Goal: Task Accomplishment & Management: Manage account settings

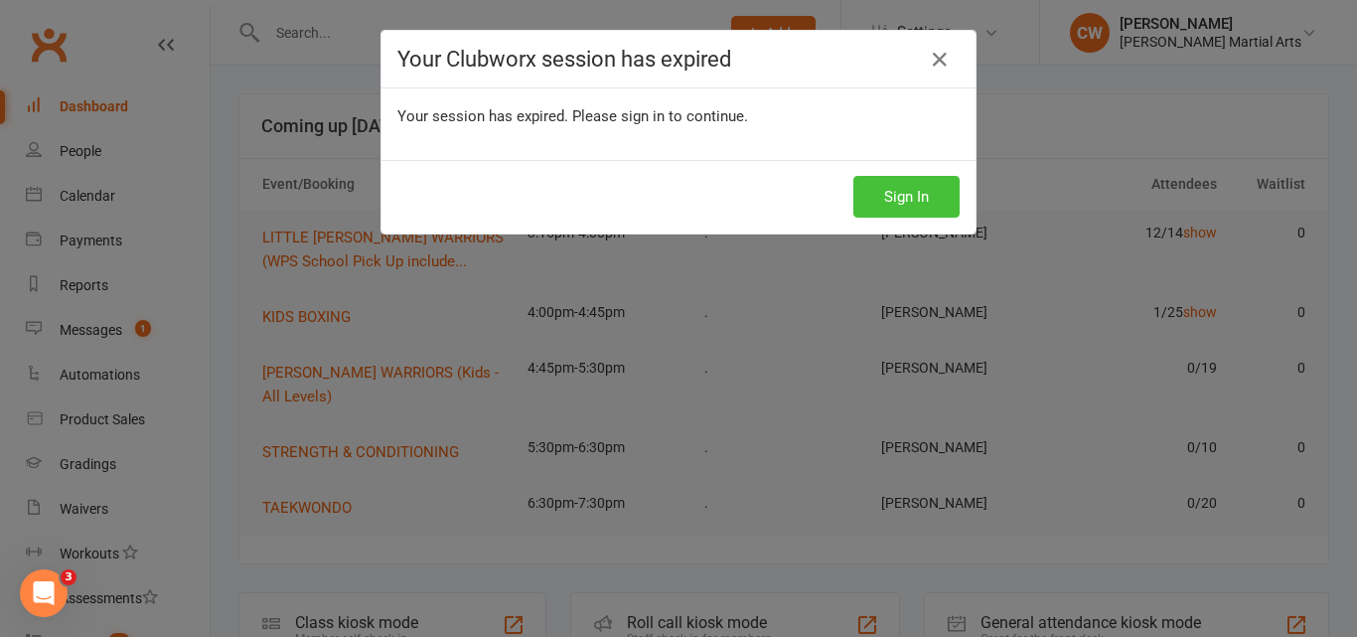
click at [892, 187] on button "Sign In" at bounding box center [906, 197] width 106 height 42
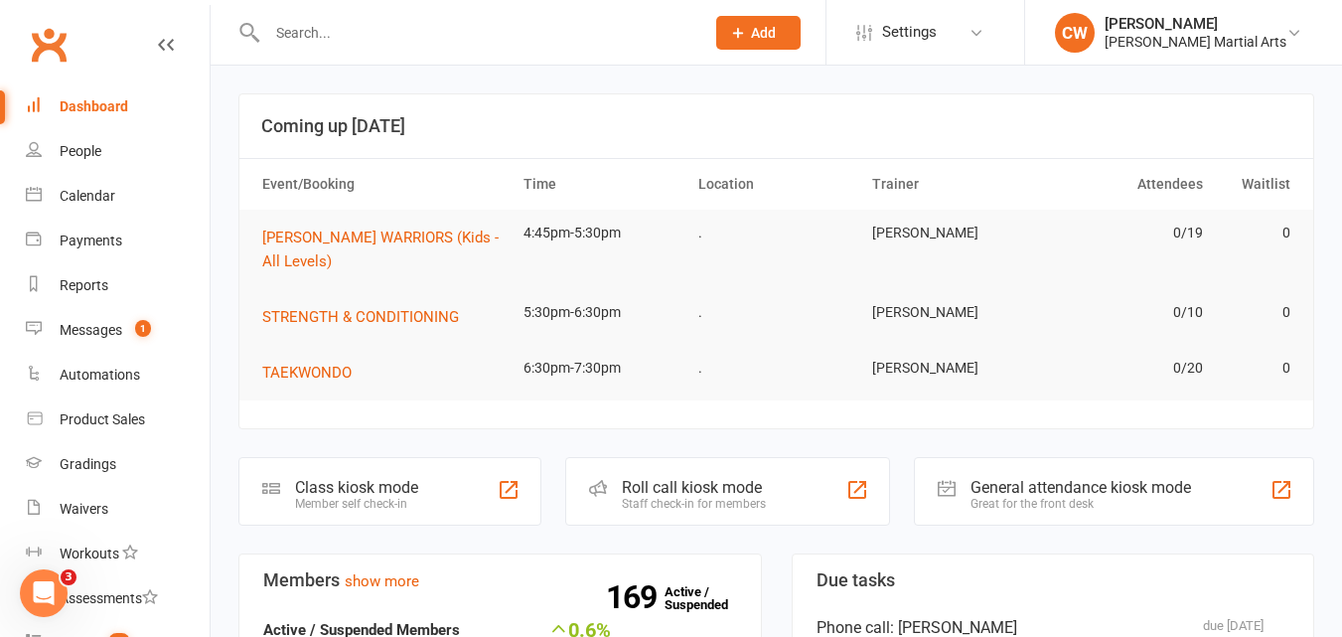
click at [412, 45] on input "text" at bounding box center [475, 33] width 429 height 28
click at [334, 24] on input "text" at bounding box center [475, 33] width 429 height 28
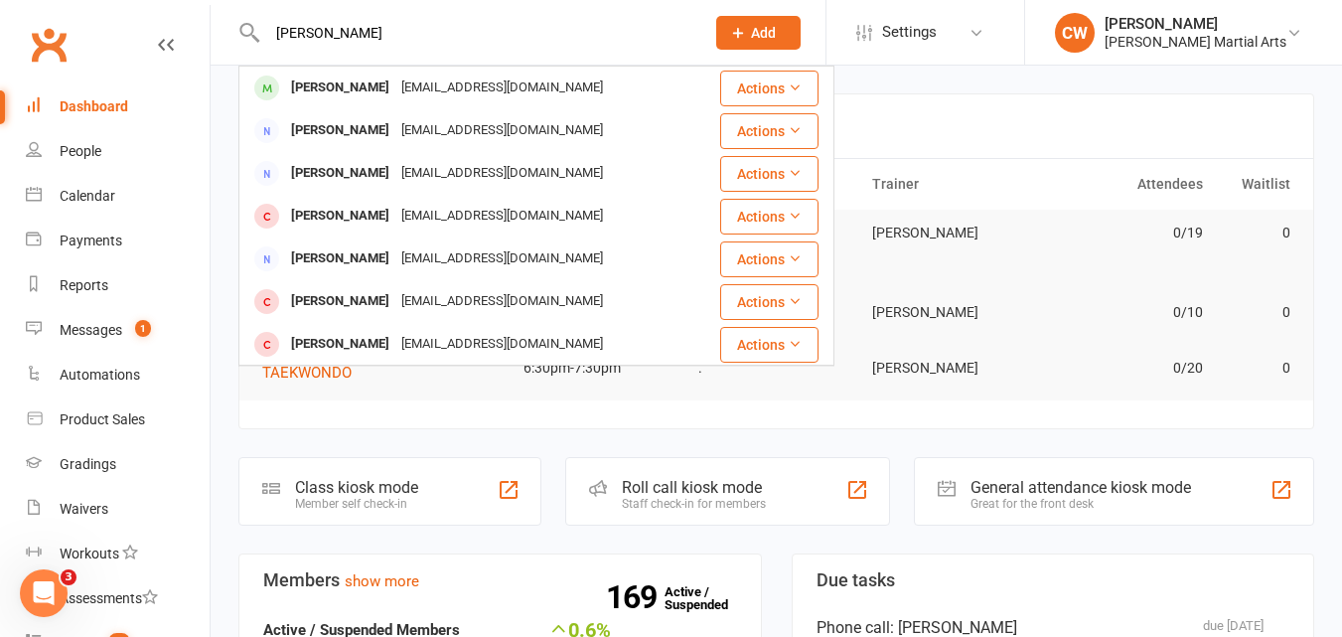
type input "[PERSON_NAME]"
click at [395, 94] on div "[EMAIL_ADDRESS][DOMAIN_NAME]" at bounding box center [502, 87] width 214 height 29
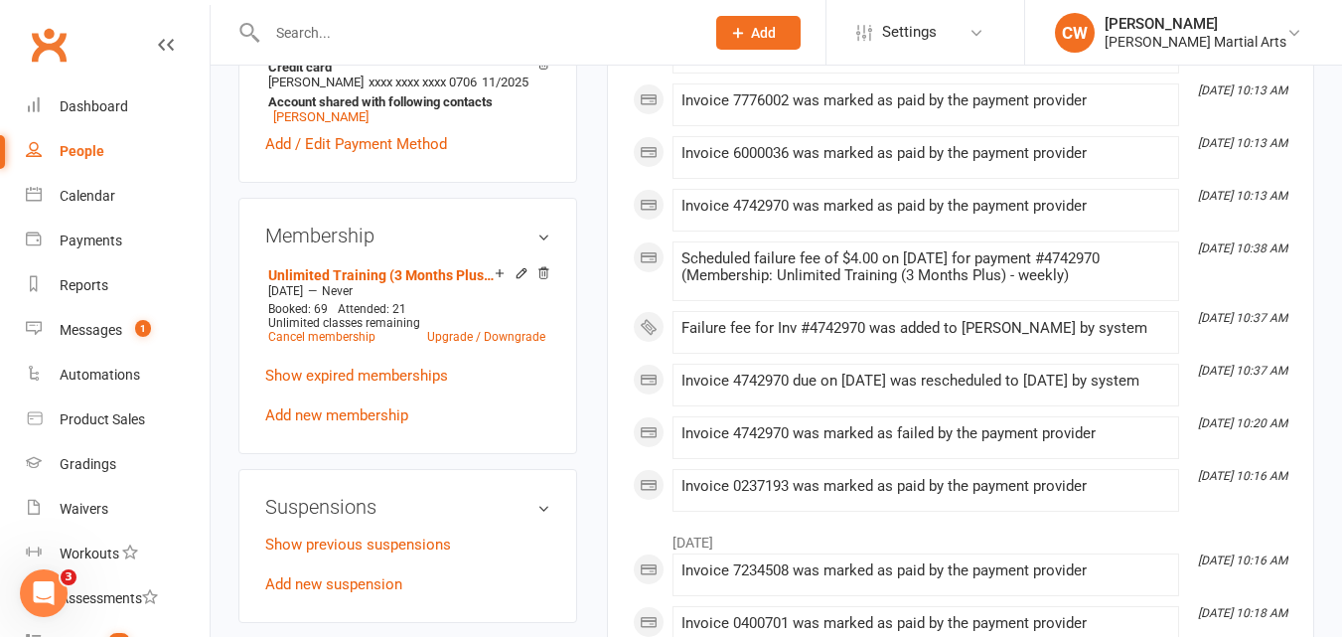
scroll to position [650, 0]
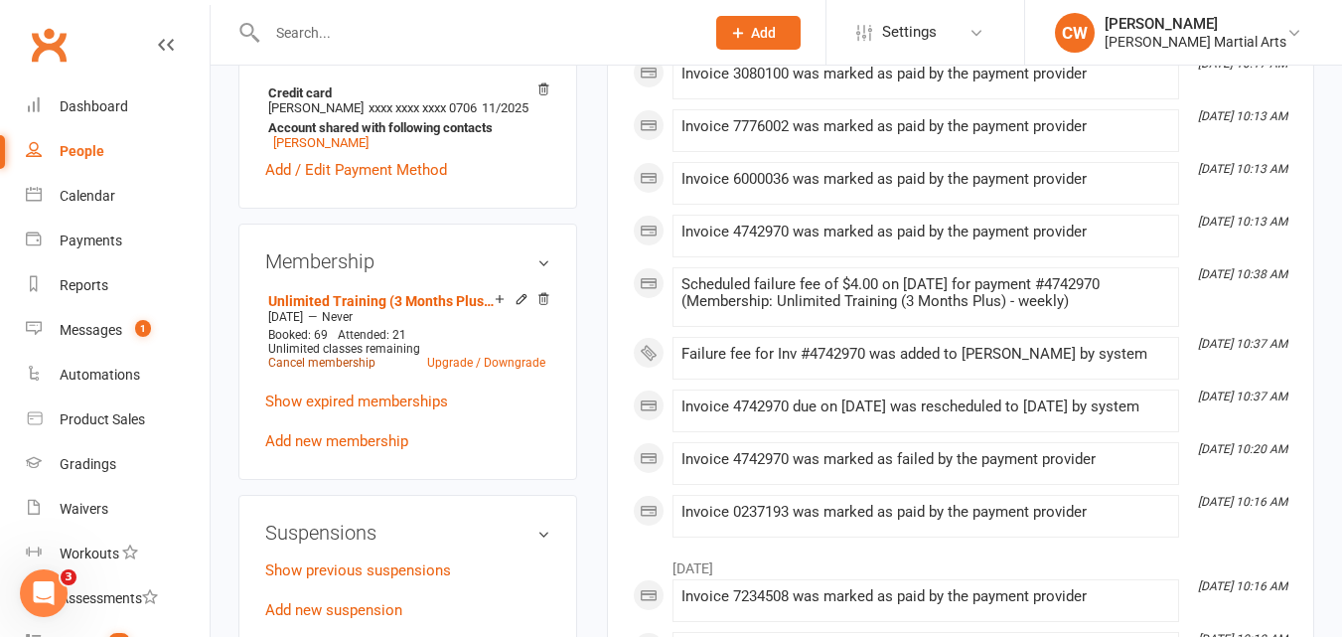
click at [344, 369] on link "Cancel membership" at bounding box center [321, 363] width 107 height 14
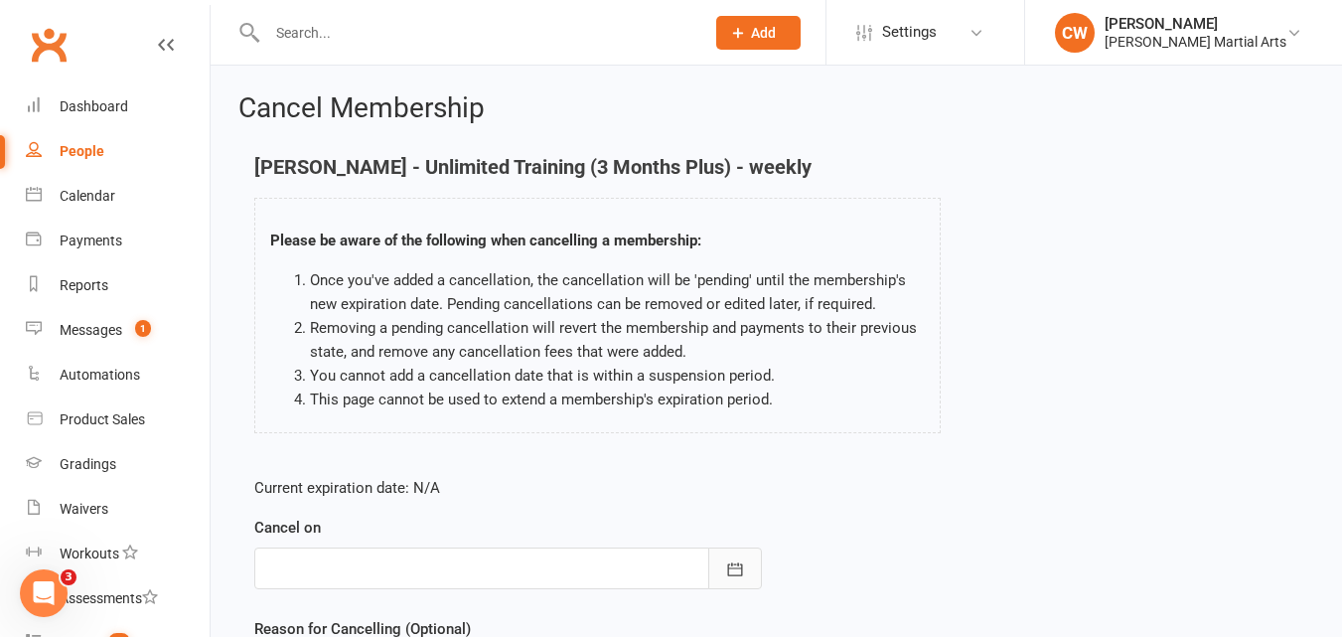
click at [735, 575] on icon "button" at bounding box center [734, 568] width 15 height 13
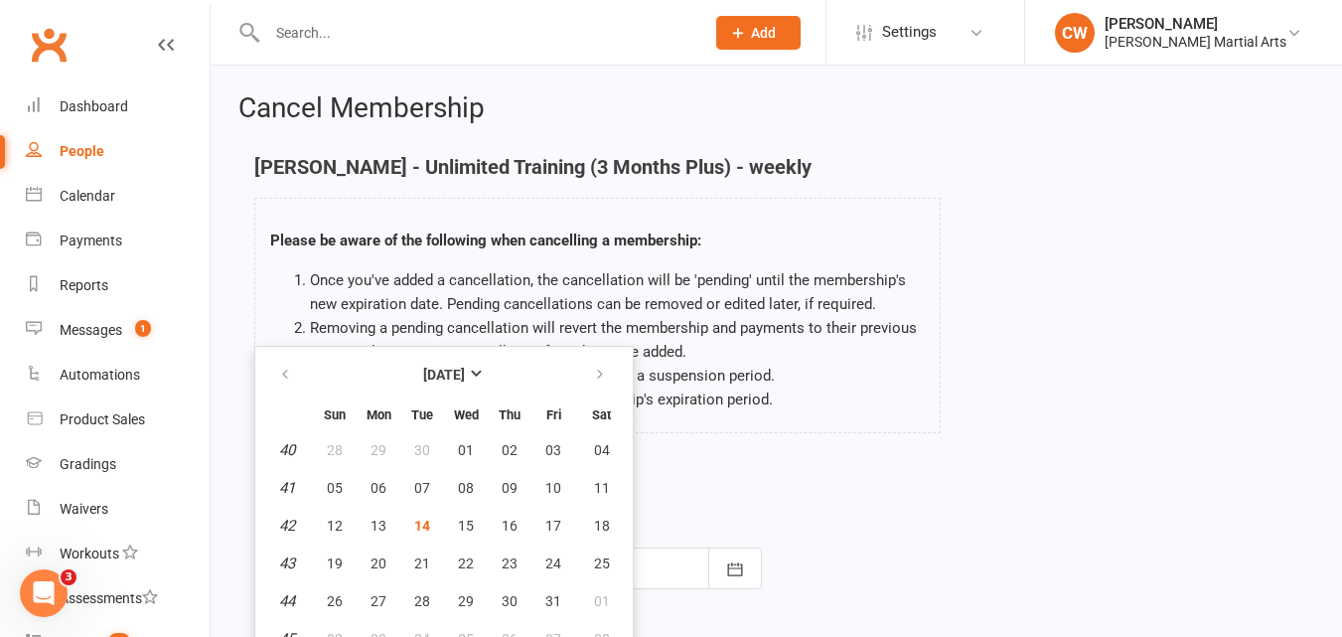
scroll to position [22, 0]
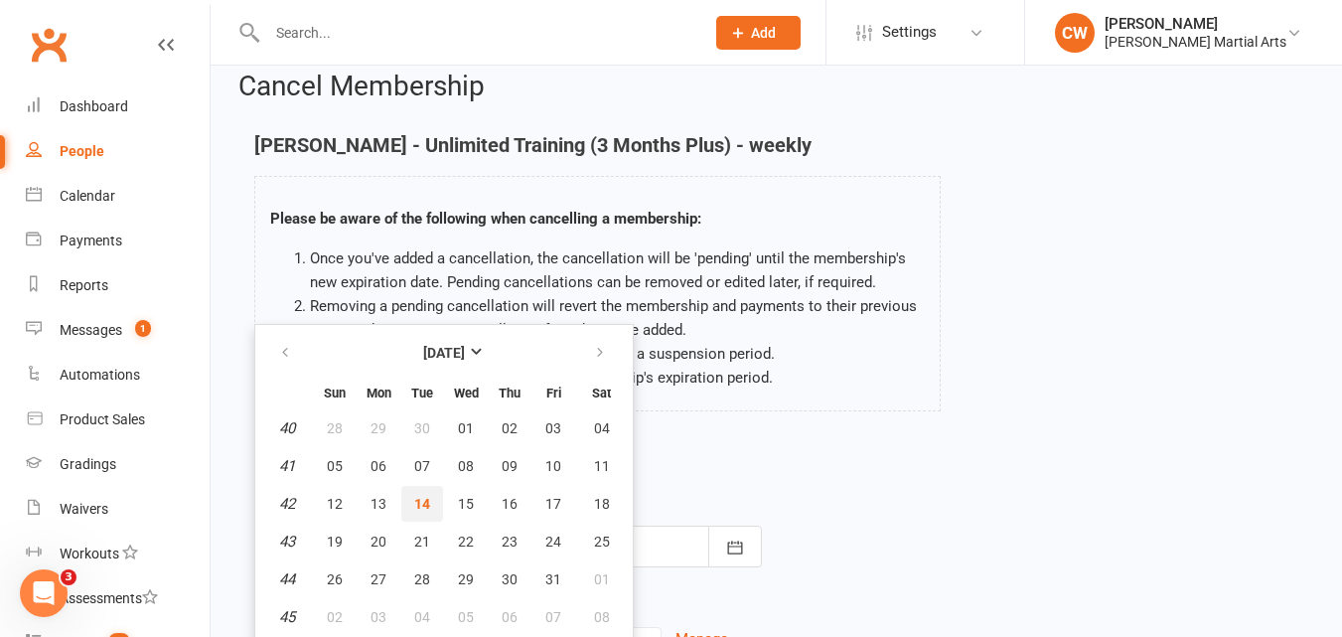
click at [424, 504] on span "14" at bounding box center [422, 504] width 16 height 16
type input "[DATE]"
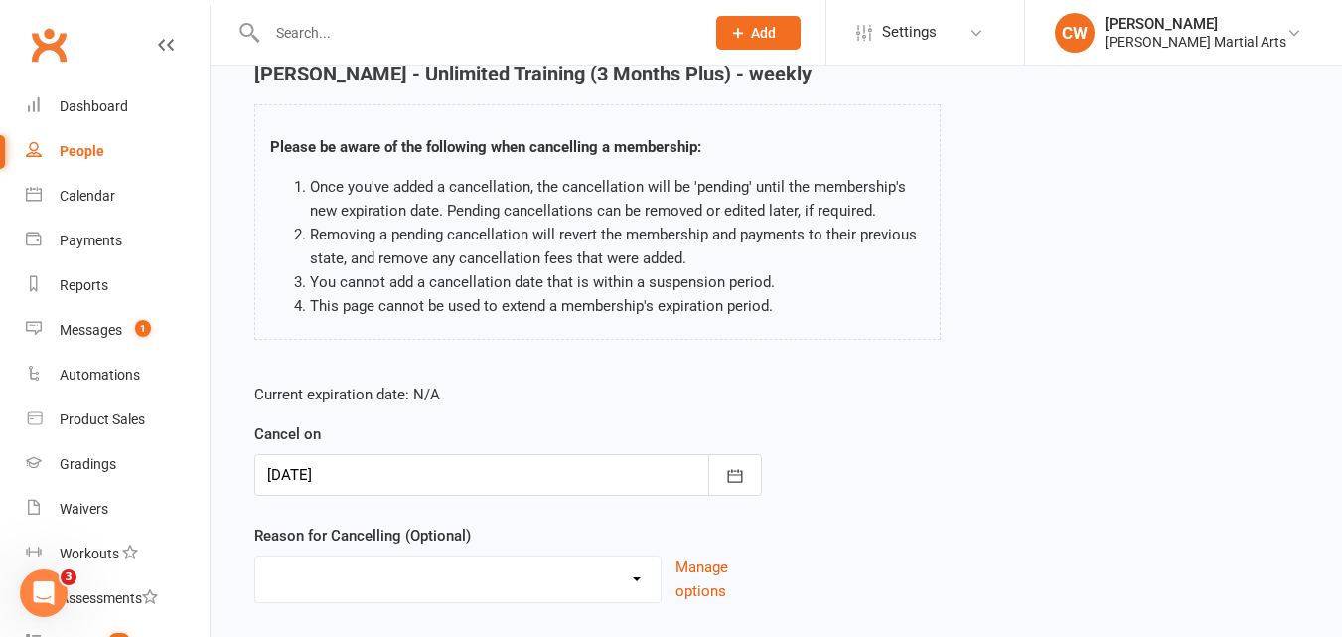
scroll to position [221, 0]
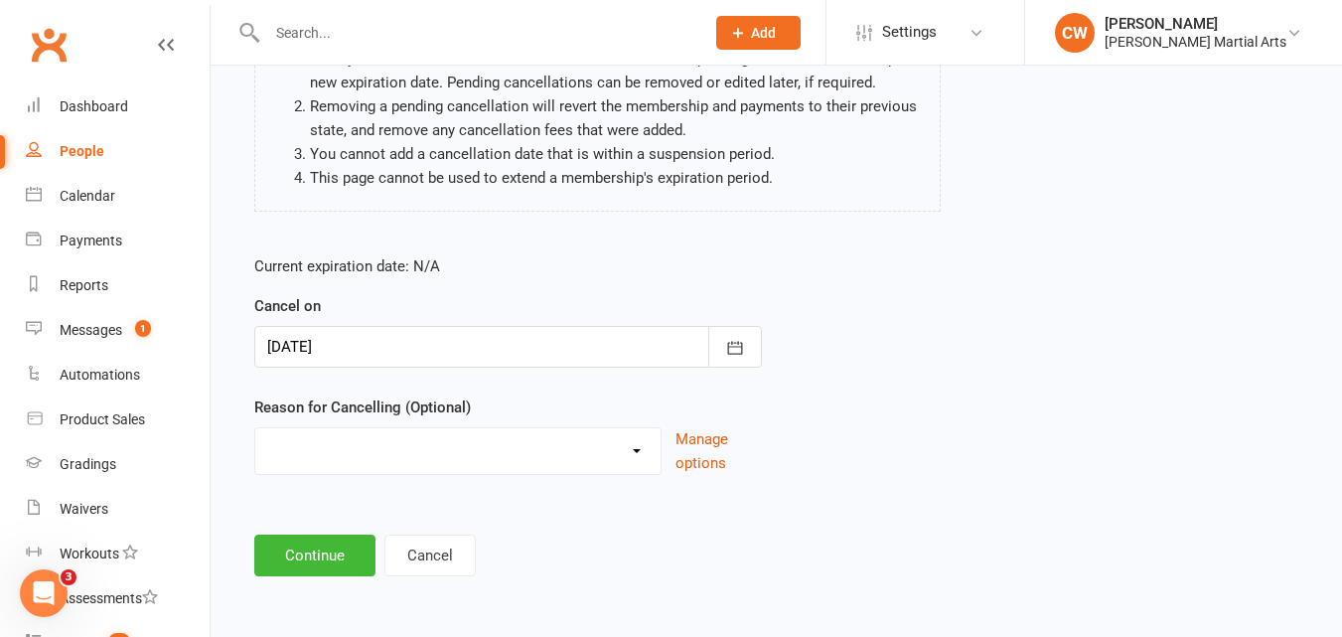
click at [551, 456] on select "End of Term Holiday Injury over it Other reason" at bounding box center [457, 448] width 405 height 40
select select "3"
click at [255, 428] on select "End of Term Holiday Injury over it Other reason" at bounding box center [457, 448] width 405 height 40
click at [331, 531] on main "[PERSON_NAME] - Unlimited Training (3 Months Plus) - weekly Please be aware of …" at bounding box center [776, 255] width 1076 height 642
click at [333, 554] on button "Continue" at bounding box center [314, 555] width 121 height 42
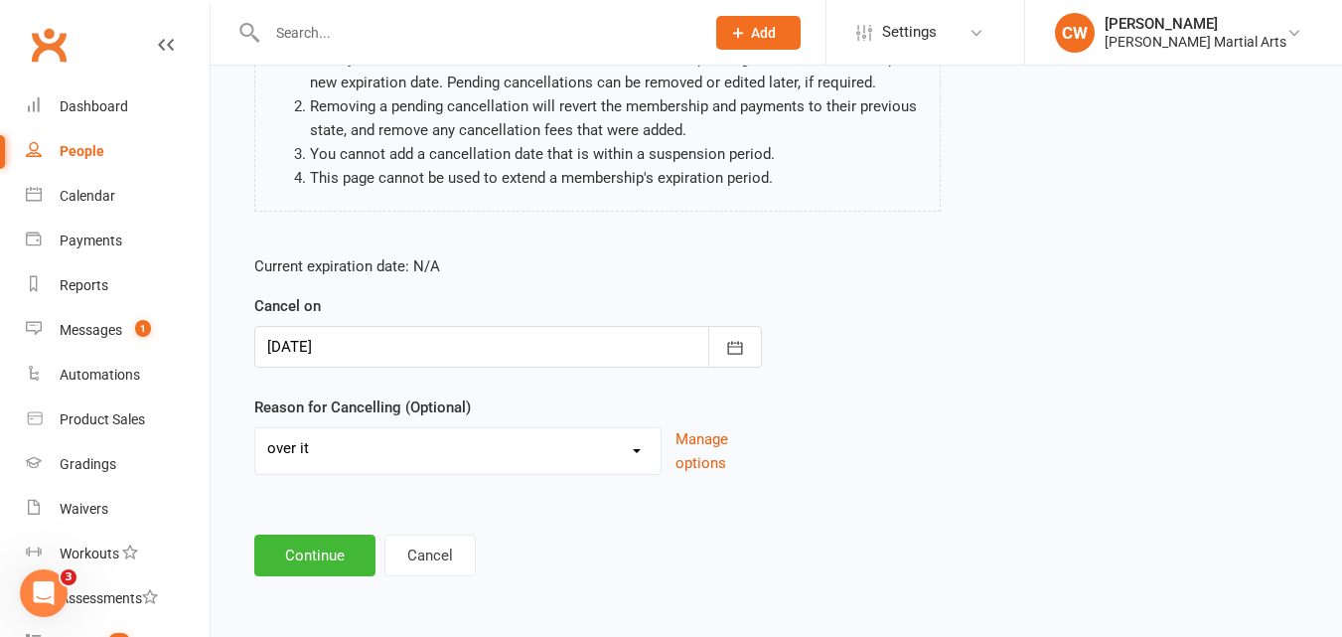
scroll to position [0, 0]
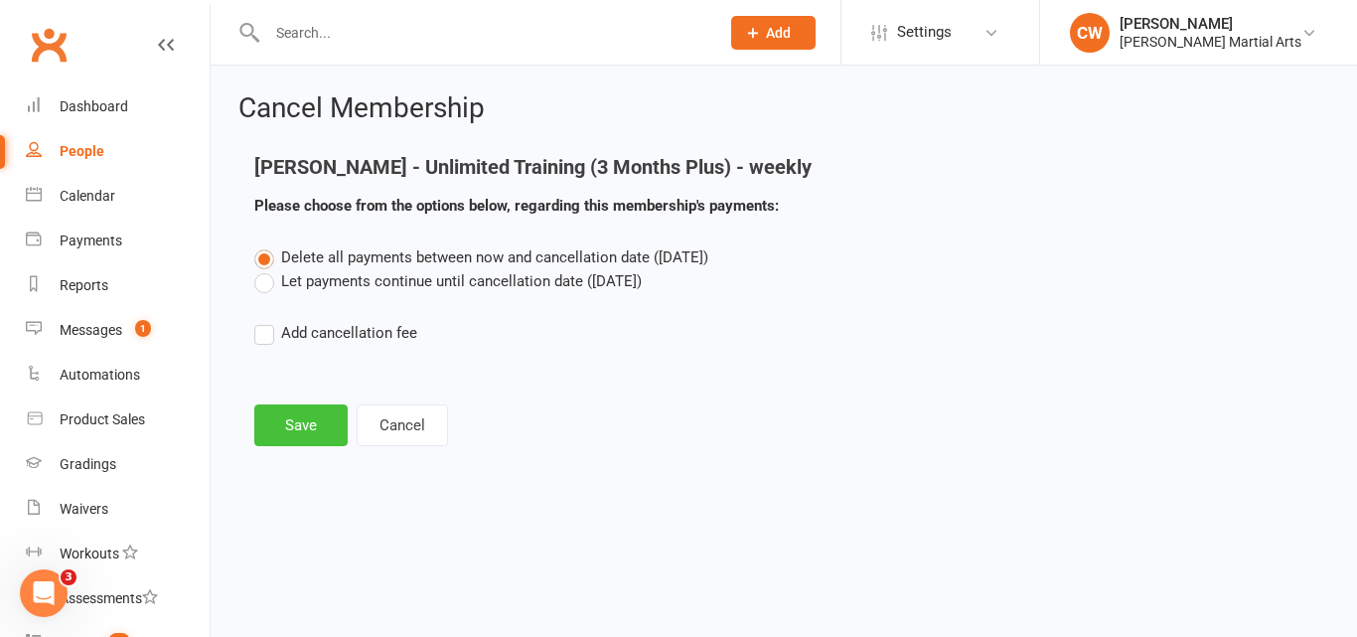
click at [323, 416] on button "Save" at bounding box center [300, 425] width 93 height 42
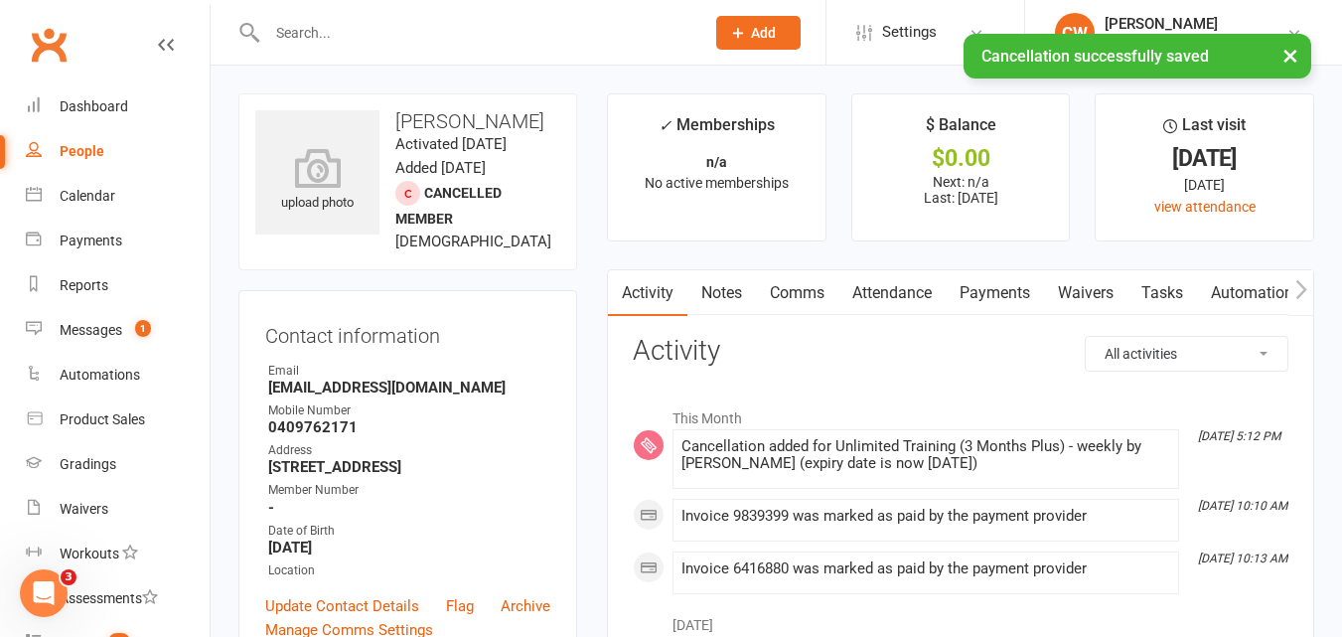
click at [1013, 286] on link "Payments" at bounding box center [994, 293] width 98 height 46
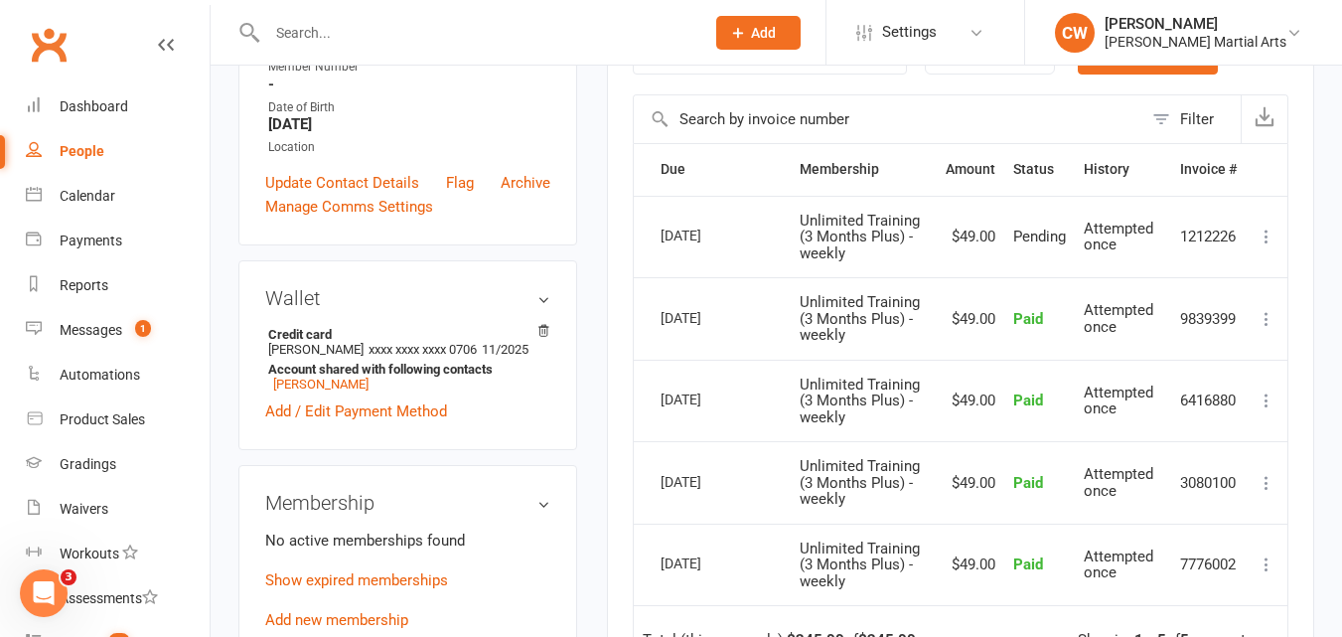
scroll to position [424, 0]
click at [1270, 234] on icon at bounding box center [1266, 235] width 20 height 20
